Goal: Information Seeking & Learning: Find specific fact

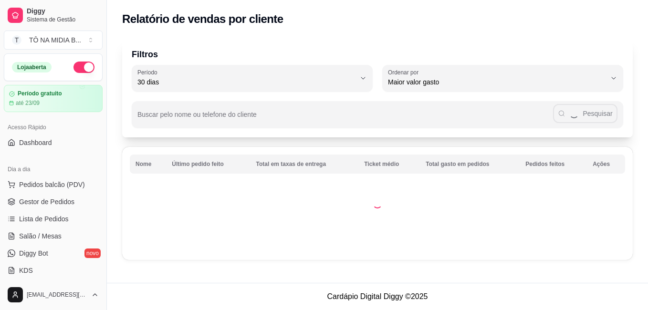
select select "30"
select select "HIGHEST_TOTAL_SPENT_WITH_ORDERS"
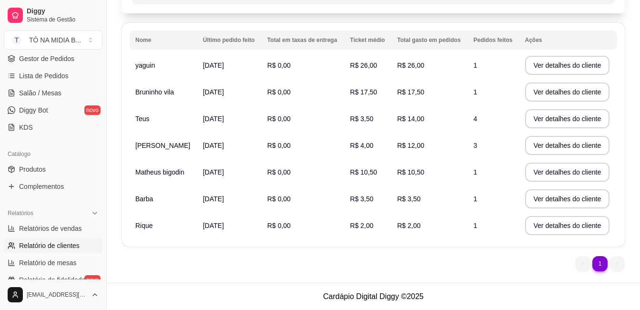
scroll to position [76, 0]
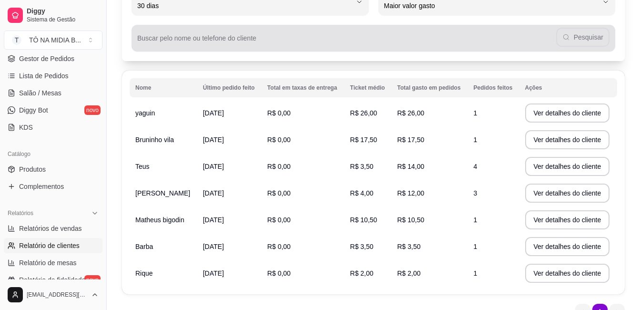
click at [582, 32] on div "Pesquisar" at bounding box center [373, 38] width 473 height 19
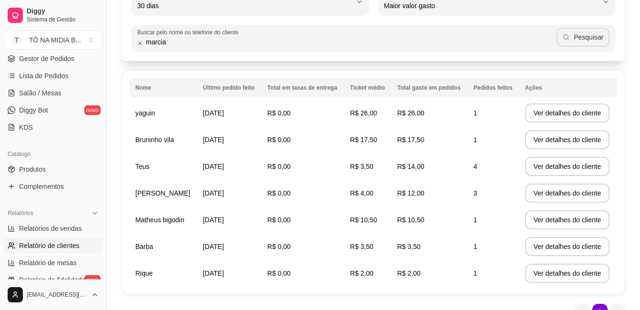
type input "marcia"
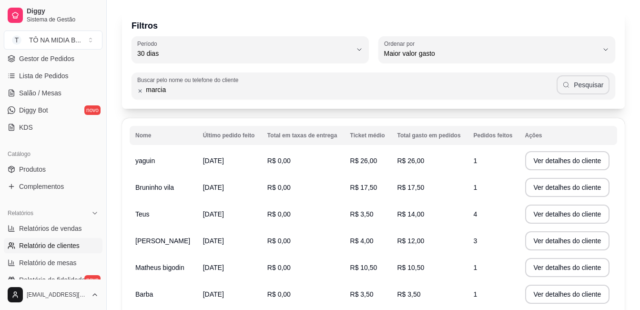
click at [600, 85] on button "Pesquisar" at bounding box center [583, 84] width 53 height 19
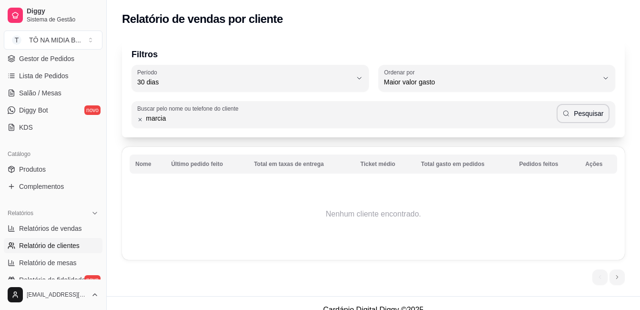
scroll to position [191, 0]
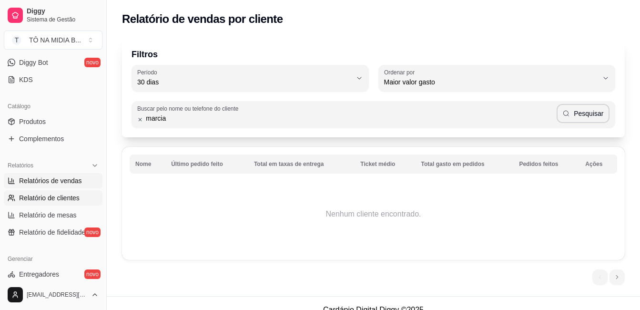
click at [62, 181] on span "Relatórios de vendas" at bounding box center [50, 181] width 63 height 10
select select "ALL"
select select "0"
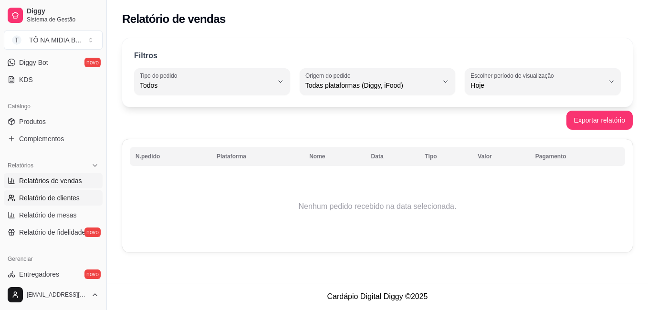
click at [66, 203] on link "Relatório de clientes" at bounding box center [53, 197] width 99 height 15
select select "30"
select select "HIGHEST_TOTAL_SPENT_WITH_ORDERS"
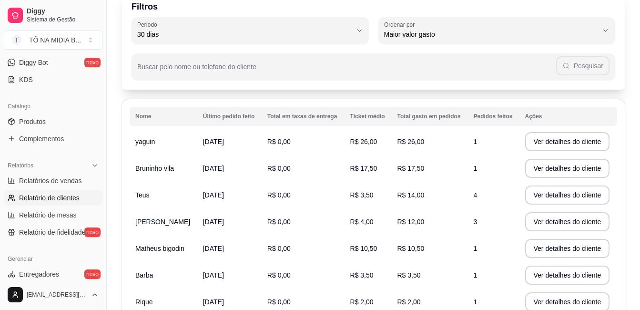
scroll to position [95, 0]
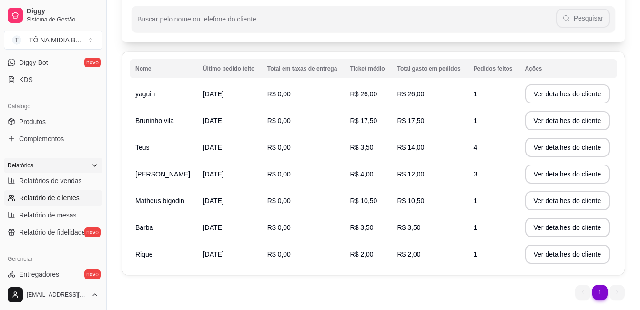
click at [71, 161] on div "Relatórios" at bounding box center [53, 165] width 99 height 15
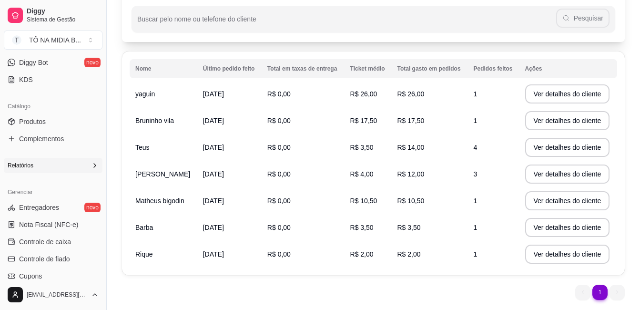
click at [71, 160] on div "Relatórios" at bounding box center [53, 165] width 99 height 15
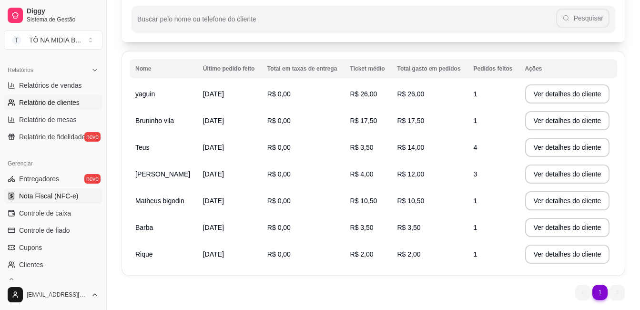
scroll to position [334, 0]
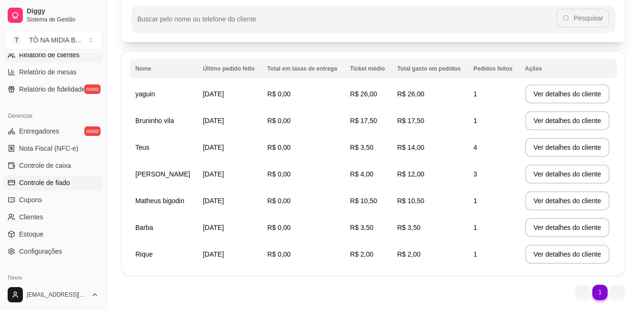
click at [72, 180] on link "Controle de fiado" at bounding box center [53, 182] width 99 height 15
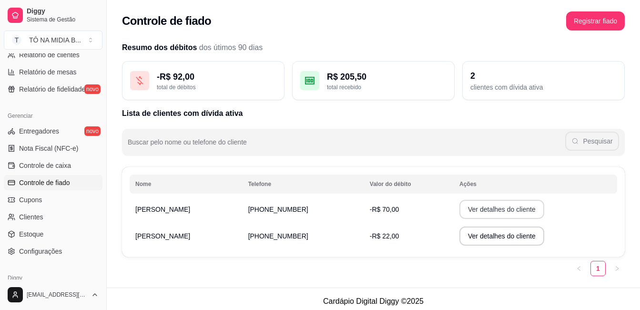
click at [499, 210] on button "Ver detalhes do cliente" at bounding box center [502, 209] width 85 height 19
click at [52, 216] on link "Clientes" at bounding box center [53, 216] width 99 height 15
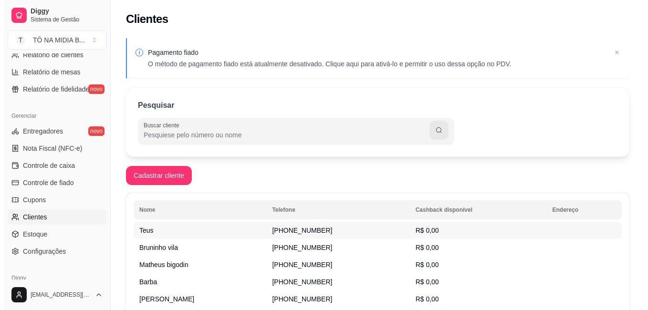
scroll to position [153, 0]
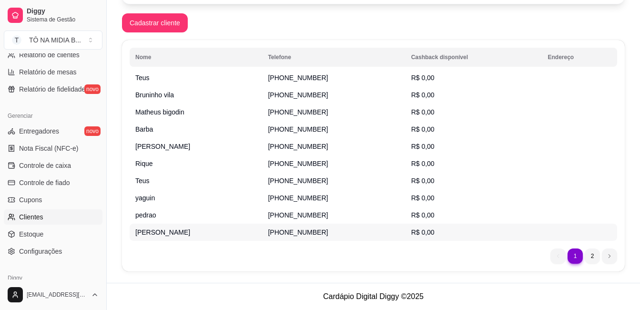
click at [214, 227] on td "[PERSON_NAME]" at bounding box center [196, 232] width 133 height 17
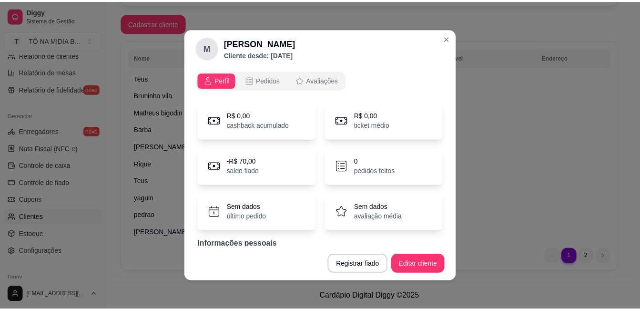
scroll to position [35, 0]
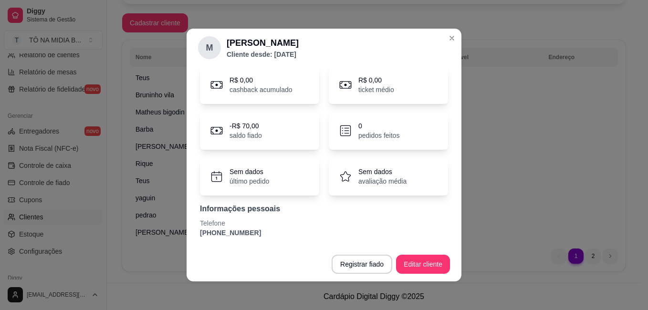
drag, startPoint x: 230, startPoint y: 228, endPoint x: 192, endPoint y: 231, distance: 38.2
click at [192, 231] on div "Perfil Pedidos Avaliações R$ 0,00 cashback acumulado R$ 0,00 ticket médio -R$ 7…" at bounding box center [323, 157] width 275 height 180
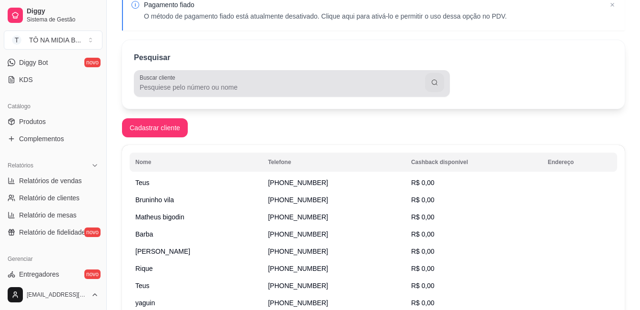
scroll to position [95, 0]
